Goal: Task Accomplishment & Management: Manage account settings

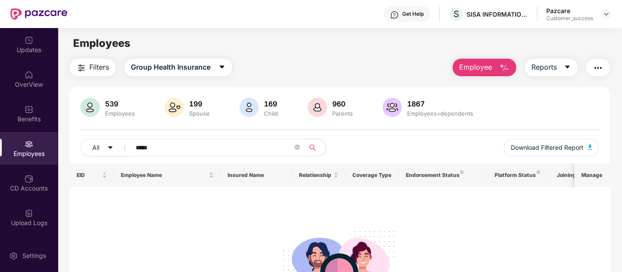
scroll to position [26, 0]
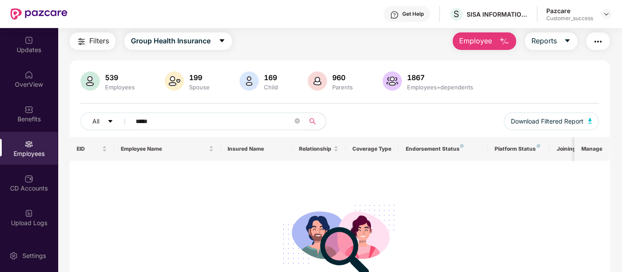
click at [293, 122] on span "*****" at bounding box center [215, 122] width 180 height 18
click at [298, 119] on icon "close-circle" at bounding box center [297, 120] width 5 height 5
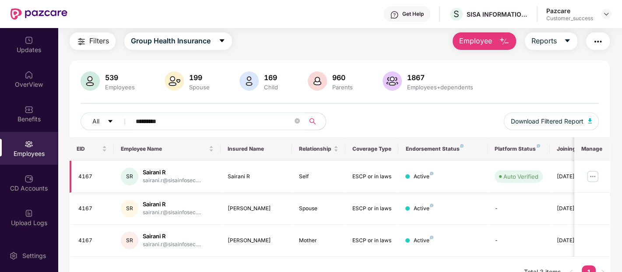
type input "*********"
click at [598, 175] on img at bounding box center [593, 176] width 14 height 14
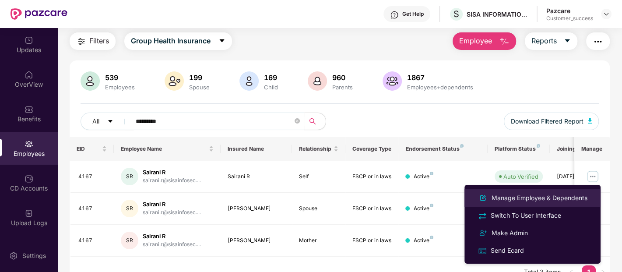
click at [517, 199] on div "Manage Employee & Dependents" at bounding box center [539, 198] width 99 height 10
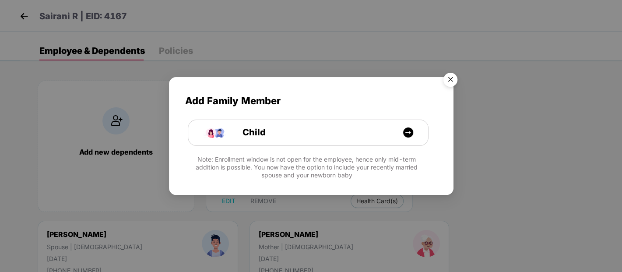
click at [446, 74] on img "Close" at bounding box center [450, 81] width 25 height 25
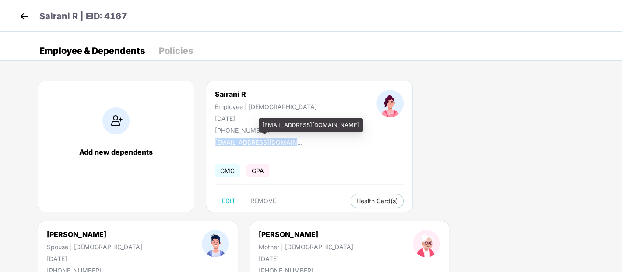
drag, startPoint x: 212, startPoint y: 140, endPoint x: 314, endPoint y: 138, distance: 101.2
click at [314, 138] on div "Sairani R Employee | Female 21 Mar 1993 +919632786539 sairani.r@sisainfosec.com…" at bounding box center [309, 146] width 207 height 131
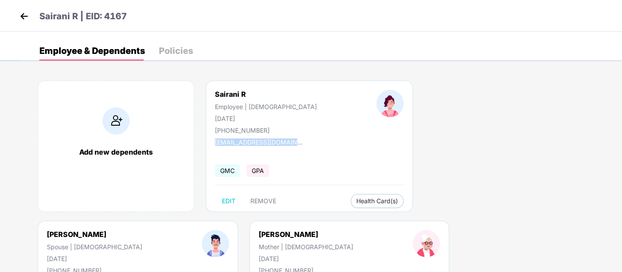
copy div "[EMAIL_ADDRESS][DOMAIN_NAME]"
drag, startPoint x: 215, startPoint y: 130, endPoint x: 282, endPoint y: 127, distance: 67.5
click at [282, 127] on div "Sairani R Employee | [DEMOGRAPHIC_DATA] [DATE] [PHONE_NUMBER]" at bounding box center [266, 112] width 162 height 44
copy div "[PHONE_NUMBER]"
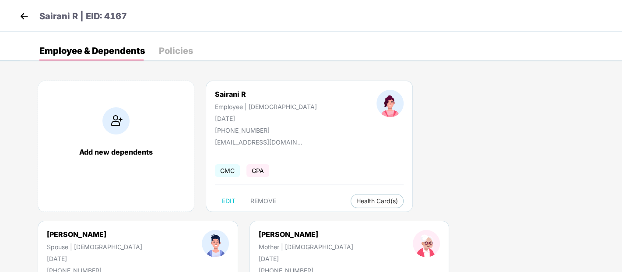
click at [347, 245] on div "Add new dependents Sairani R Employee | [DEMOGRAPHIC_DATA] [DATE] [PHONE_NUMBER…" at bounding box center [321, 220] width 602 height 307
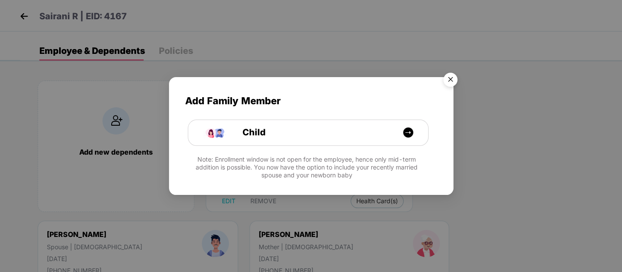
click at [455, 79] on img "Close" at bounding box center [450, 81] width 25 height 25
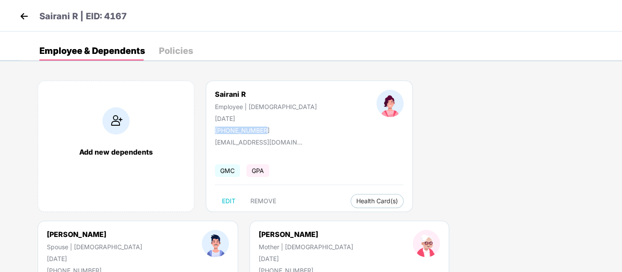
drag, startPoint x: 215, startPoint y: 131, endPoint x: 278, endPoint y: 123, distance: 63.2
click at [278, 123] on div "Sairani R Employee | [DEMOGRAPHIC_DATA] [DATE] [PHONE_NUMBER]" at bounding box center [266, 112] width 162 height 44
copy div "[PHONE_NUMBER]"
click at [20, 19] on img at bounding box center [24, 16] width 13 height 13
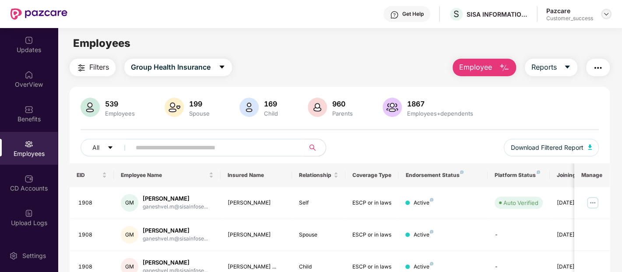
click at [603, 9] on div at bounding box center [606, 14] width 11 height 11
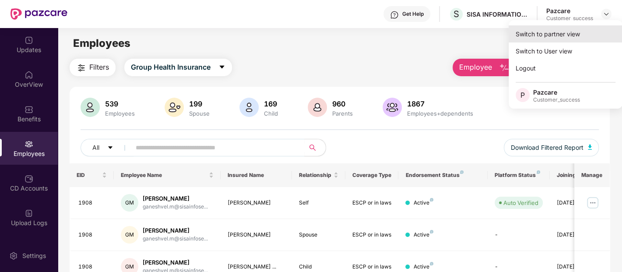
click at [570, 28] on div "Switch to partner view" at bounding box center [566, 33] width 114 height 17
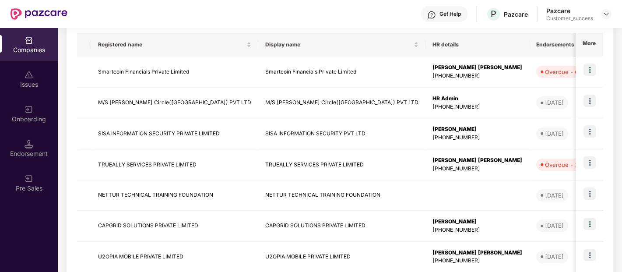
scroll to position [136, 0]
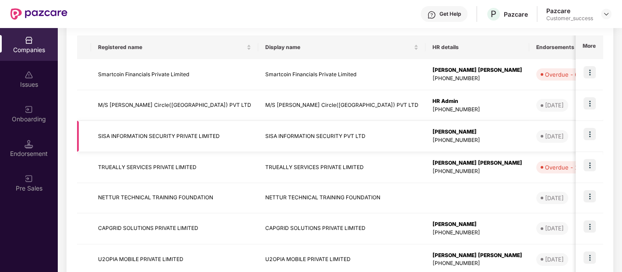
click at [588, 136] on img at bounding box center [590, 134] width 12 height 12
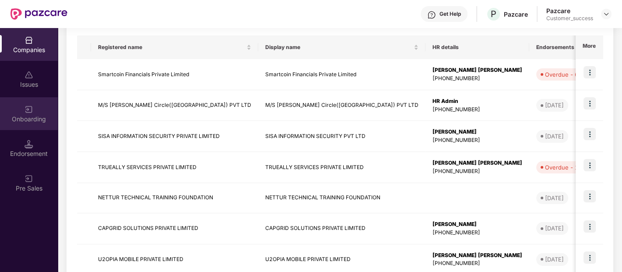
click at [22, 116] on div "Onboarding" at bounding box center [29, 119] width 58 height 9
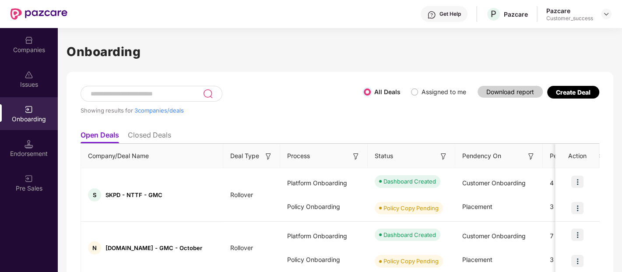
scroll to position [87, 0]
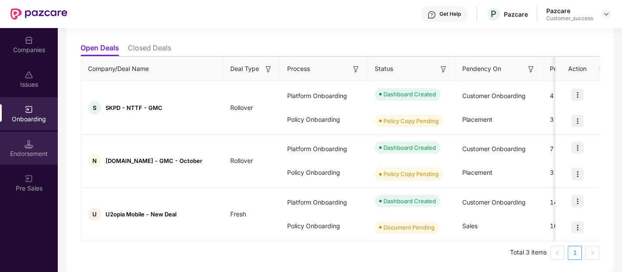
click at [36, 142] on div "Endorsement" at bounding box center [29, 148] width 58 height 33
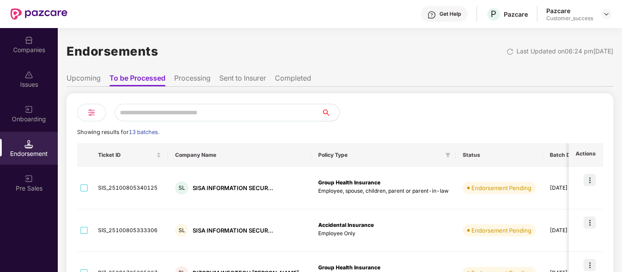
click at [35, 49] on div "Companies" at bounding box center [29, 50] width 58 height 9
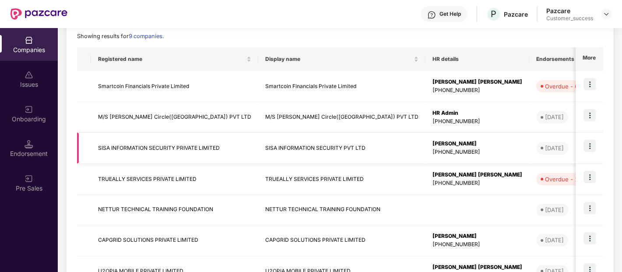
scroll to position [115, 0]
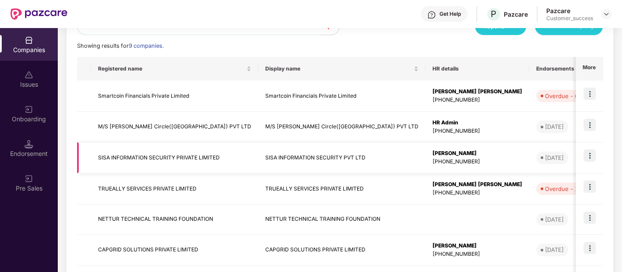
click at [594, 155] on img at bounding box center [590, 155] width 12 height 12
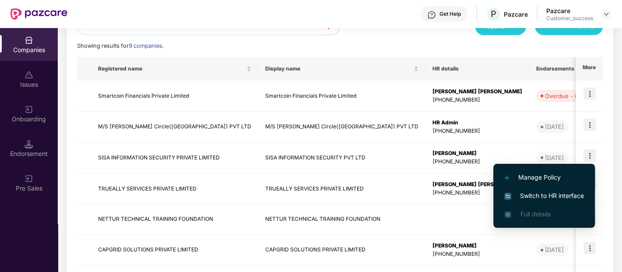
click at [560, 174] on span "Manage Policy" at bounding box center [544, 178] width 80 height 10
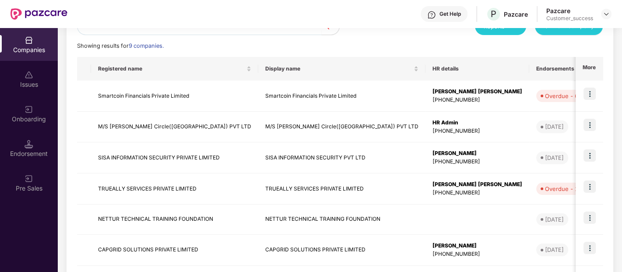
scroll to position [15, 0]
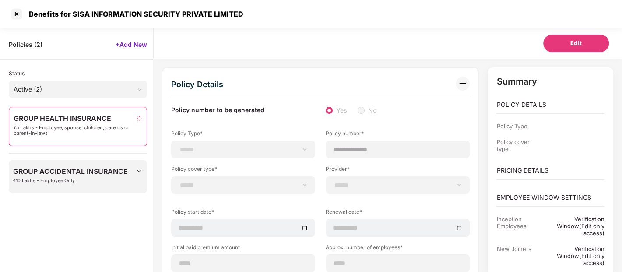
select select "**********"
select select "*"
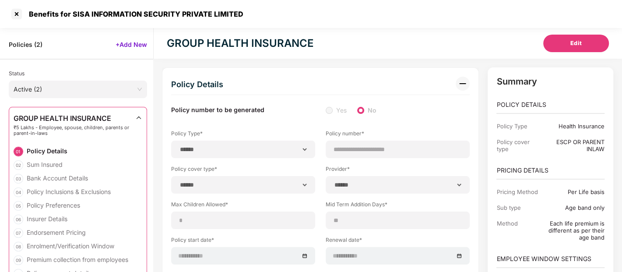
type input "**********"
type input "***"
type input "**"
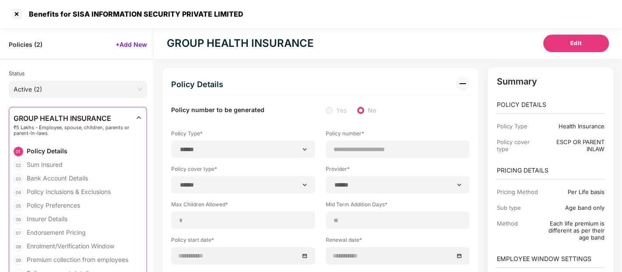
type input "****"
type input "*"
type input "**"
type input "******"
type input "**********"
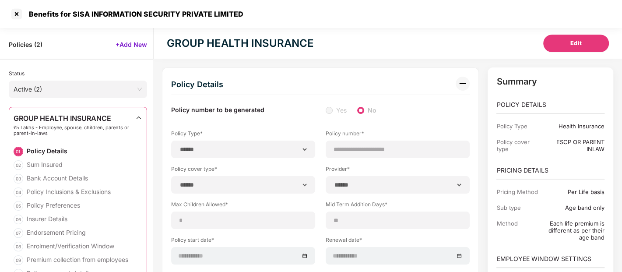
type input "**********"
type input "*****"
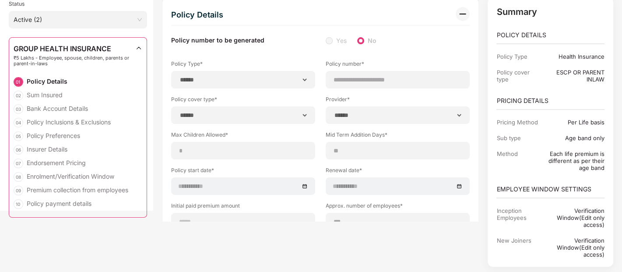
scroll to position [70, 0]
click at [74, 160] on div "Endorsement Pricing" at bounding box center [56, 162] width 59 height 8
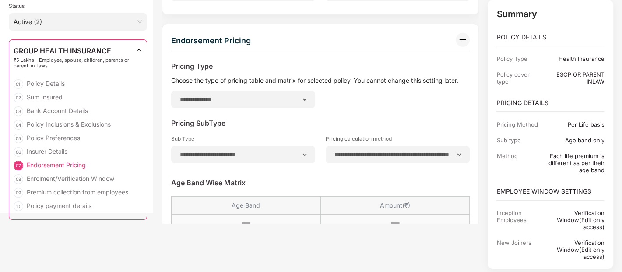
scroll to position [2663, 0]
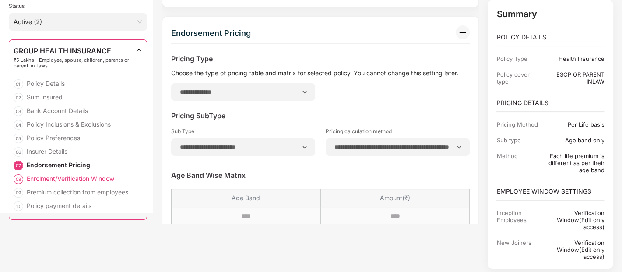
click at [73, 177] on div "Enrolment/Verification Window" at bounding box center [71, 178] width 88 height 8
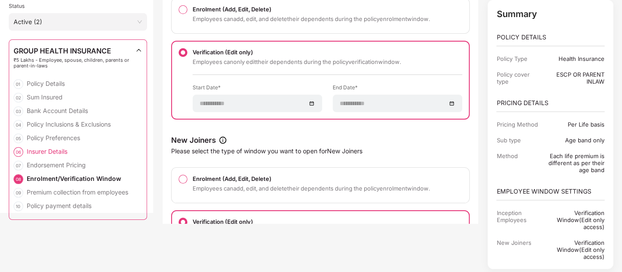
scroll to position [6, 0]
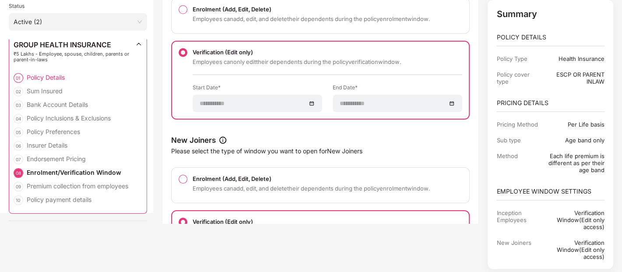
click at [59, 79] on div "Policy Details" at bounding box center [46, 77] width 38 height 8
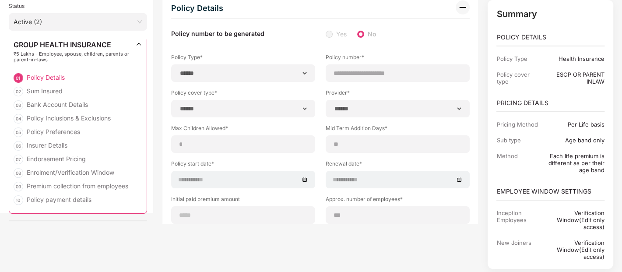
scroll to position [0, 0]
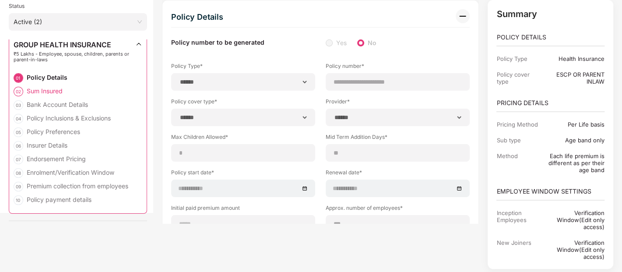
click at [74, 92] on div "02 Sum Insured" at bounding box center [78, 94] width 129 height 14
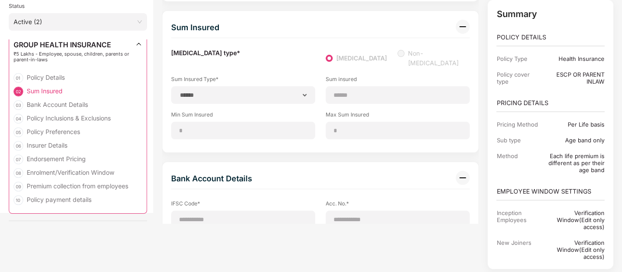
scroll to position [435, 0]
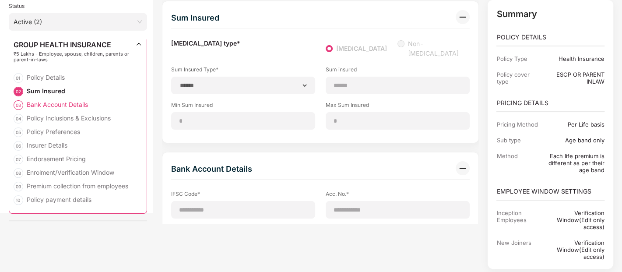
click at [74, 100] on div "Bank Account Details" at bounding box center [57, 104] width 61 height 8
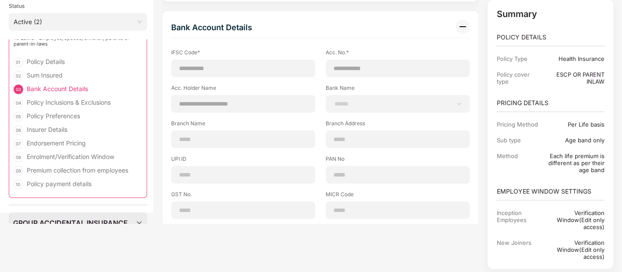
scroll to position [26, 0]
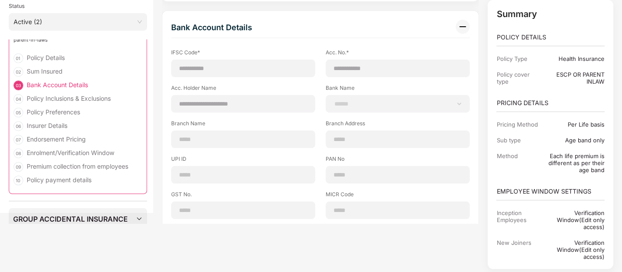
click at [74, 100] on div "Policy Inclusions & Exclusions" at bounding box center [69, 98] width 84 height 8
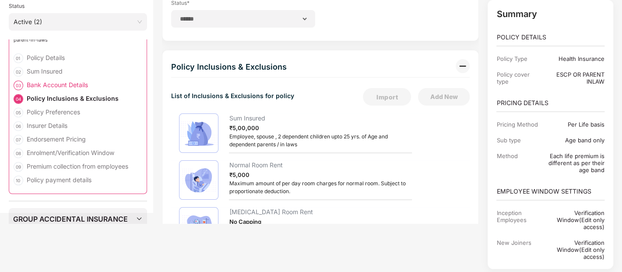
scroll to position [843, 0]
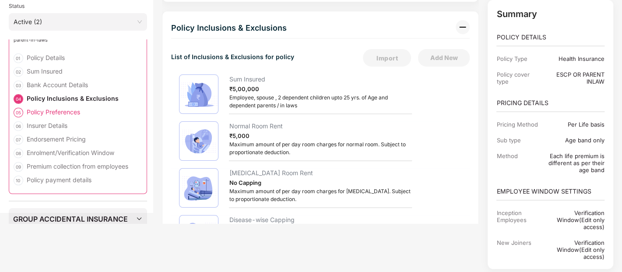
click at [76, 112] on div "Policy Preferences" at bounding box center [53, 112] width 53 height 8
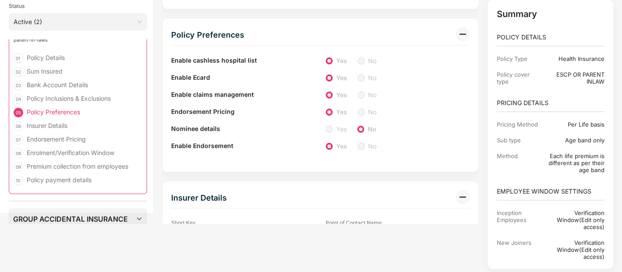
scroll to position [2305, 0]
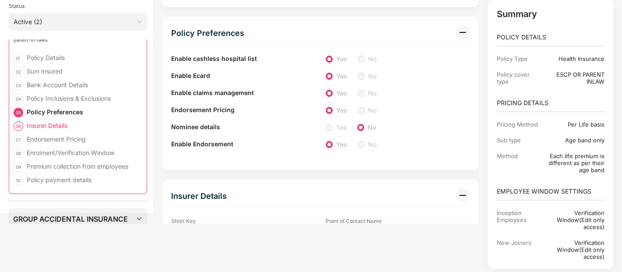
click at [73, 122] on div "06 Insurer Details" at bounding box center [78, 128] width 129 height 14
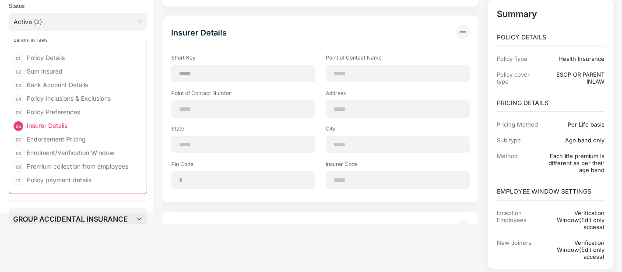
scroll to position [2469, 0]
click at [75, 134] on div "06 Insurer Details" at bounding box center [78, 128] width 129 height 14
click at [74, 137] on div "Endorsement Pricing" at bounding box center [56, 139] width 59 height 8
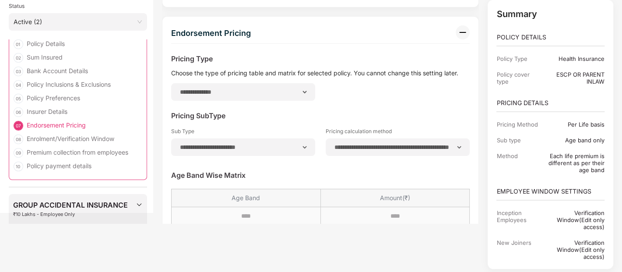
scroll to position [39, 0]
click at [74, 137] on div "Enrolment/Verification Window" at bounding box center [71, 139] width 88 height 8
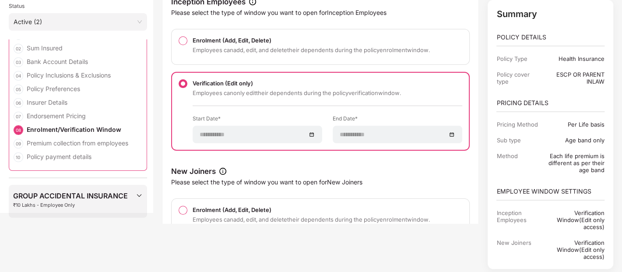
scroll to position [3168, 0]
